Goal: Information Seeking & Learning: Learn about a topic

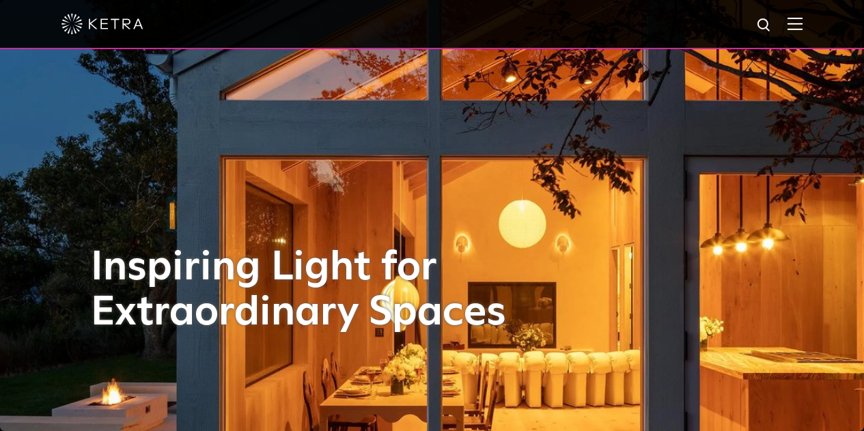
click at [771, 20] on img at bounding box center [764, 25] width 17 height 17
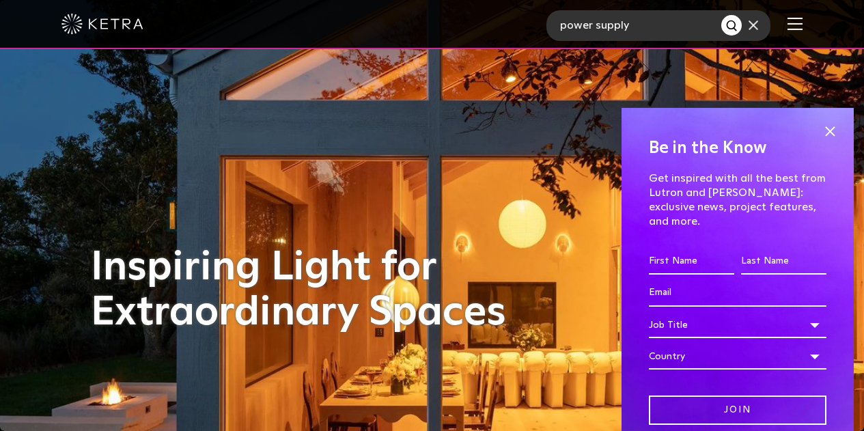
type input "power supply"
click at [721, 15] on button "Search" at bounding box center [731, 25] width 20 height 20
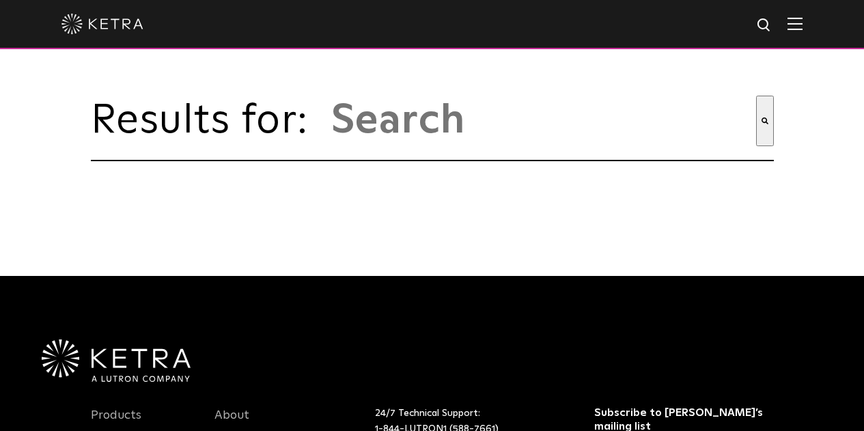
type input "power supply"
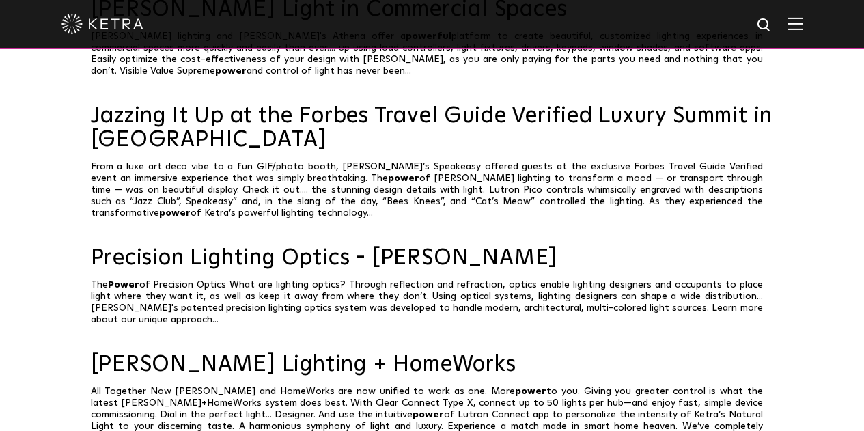
scroll to position [956, 0]
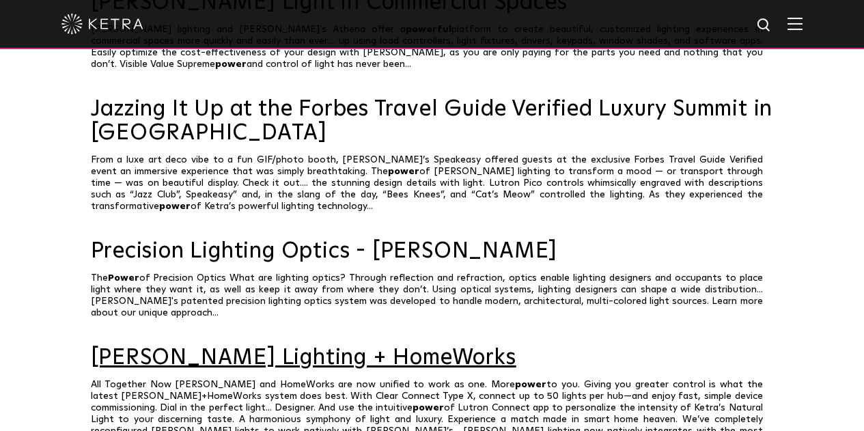
click at [350, 346] on link "Ketra Lighting + HomeWorks" at bounding box center [432, 358] width 683 height 24
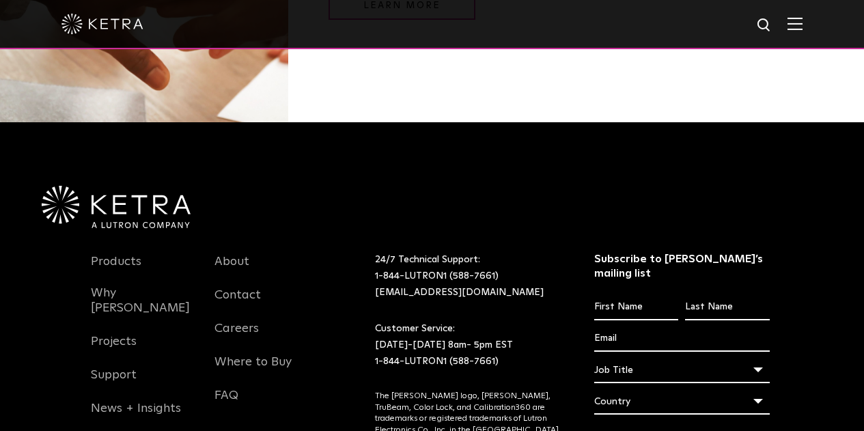
scroll to position [1755, 0]
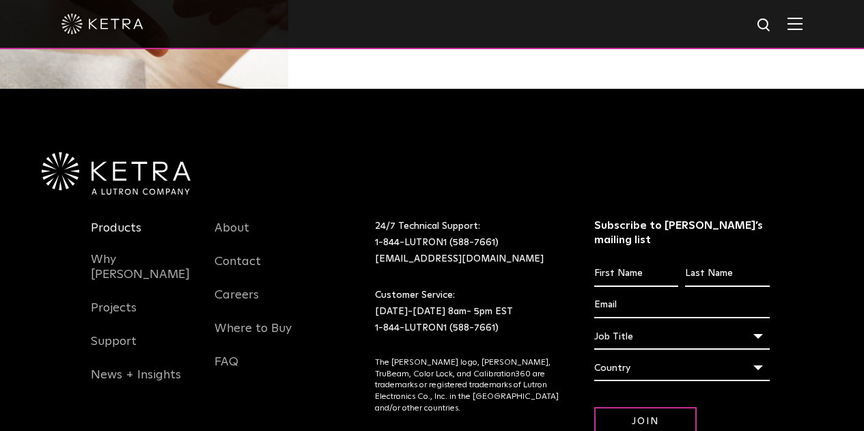
click at [133, 221] on link "Products" at bounding box center [116, 236] width 51 height 31
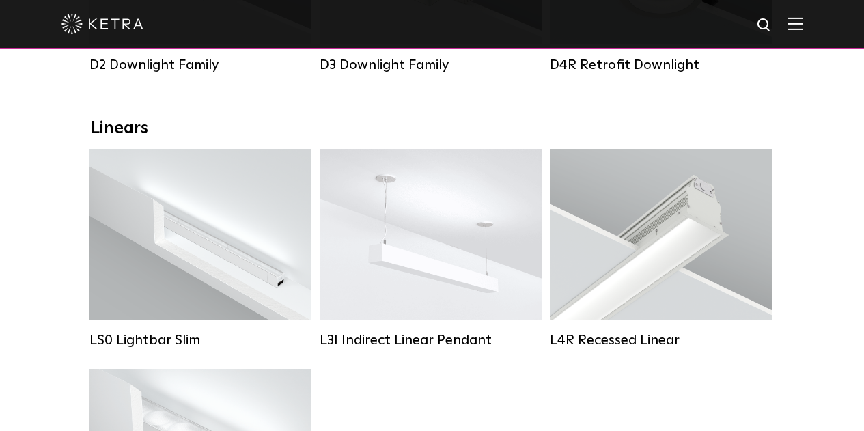
scroll to position [341, 0]
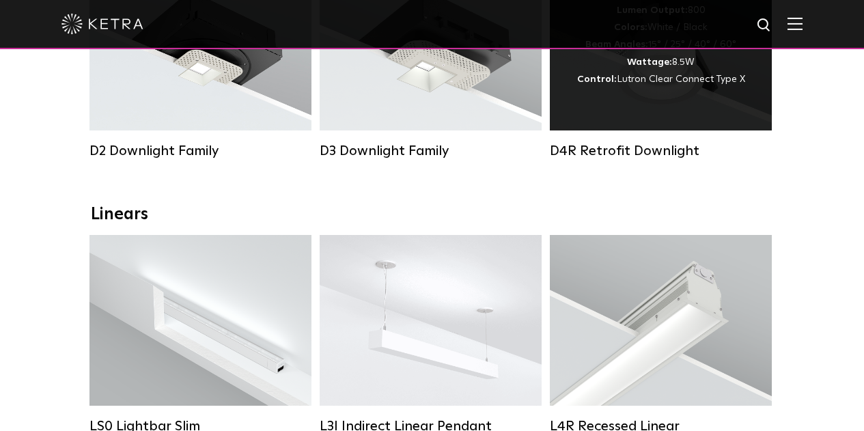
click at [651, 81] on span "Lutron Clear Connect Type X" at bounding box center [681, 79] width 128 height 10
